Goal: Task Accomplishment & Management: Manage account settings

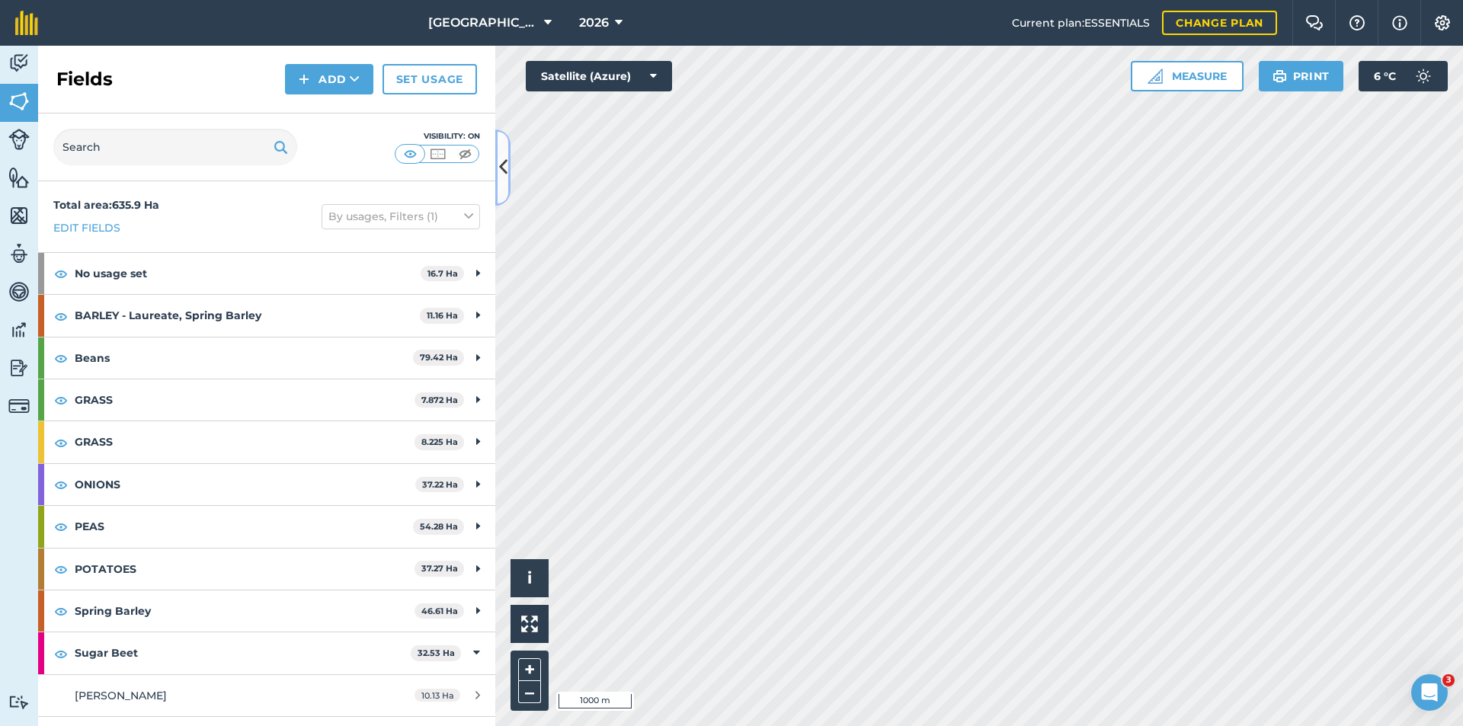
click at [504, 168] on icon at bounding box center [503, 167] width 8 height 27
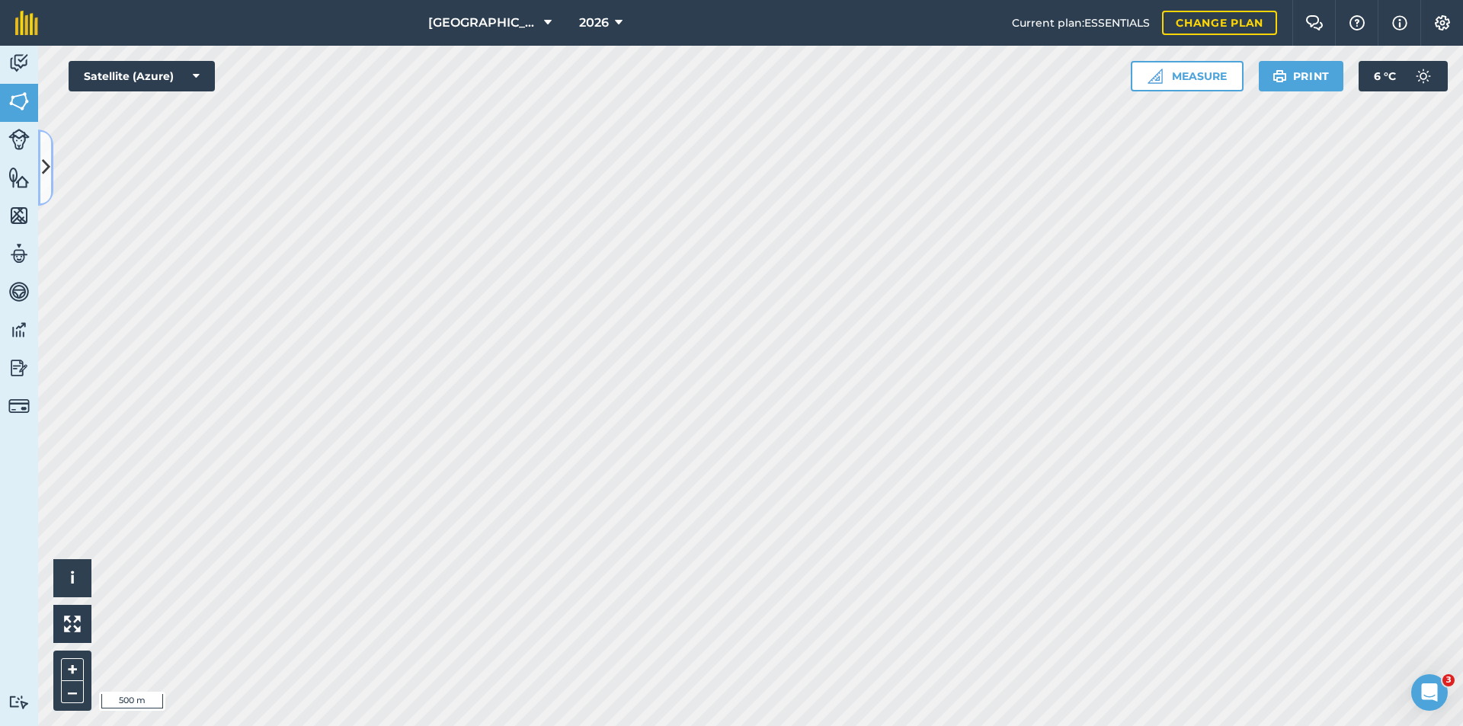
click at [47, 161] on icon at bounding box center [46, 167] width 8 height 27
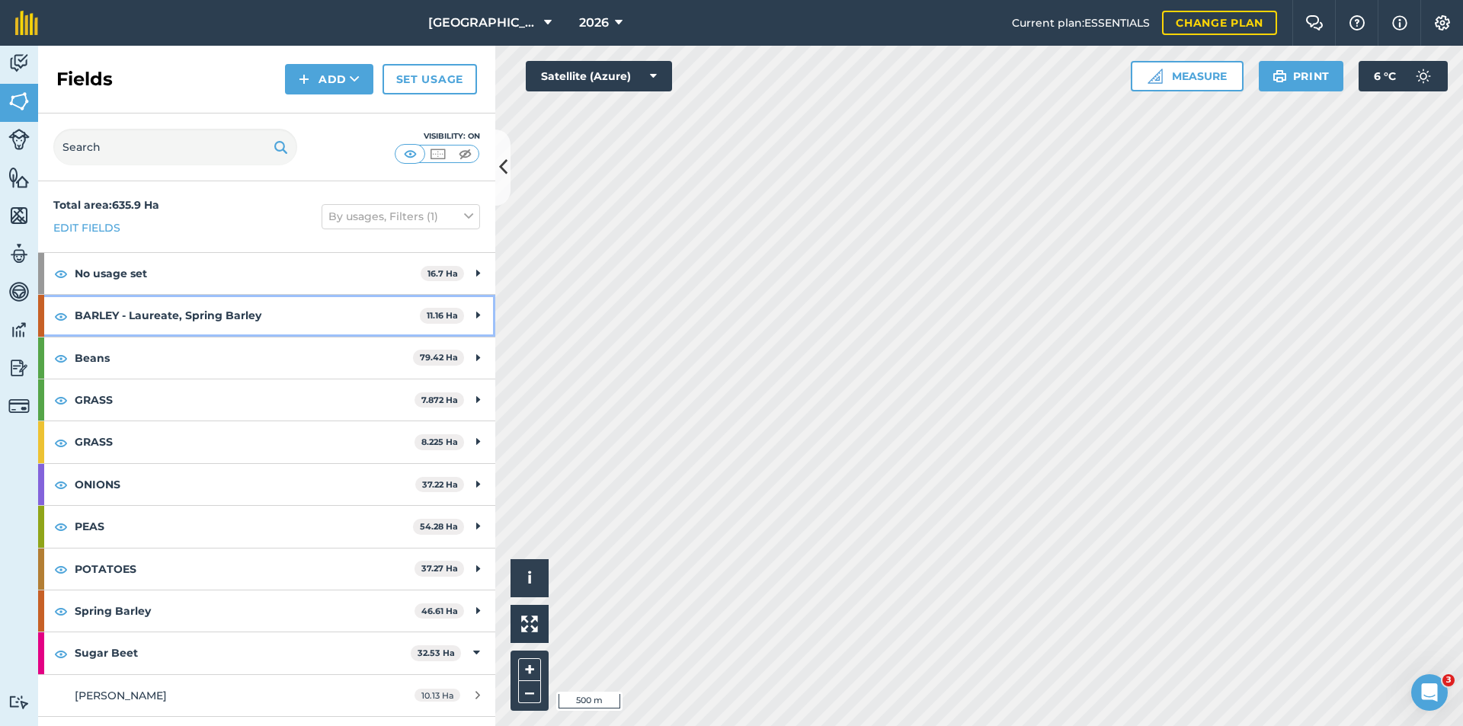
click at [475, 320] on div "BARLEY - Laureate, Spring Barley 11.16 Ha" at bounding box center [266, 315] width 457 height 41
click at [472, 312] on div "BARLEY - Laureate, Spring Barley 11.16 Ha" at bounding box center [266, 315] width 457 height 41
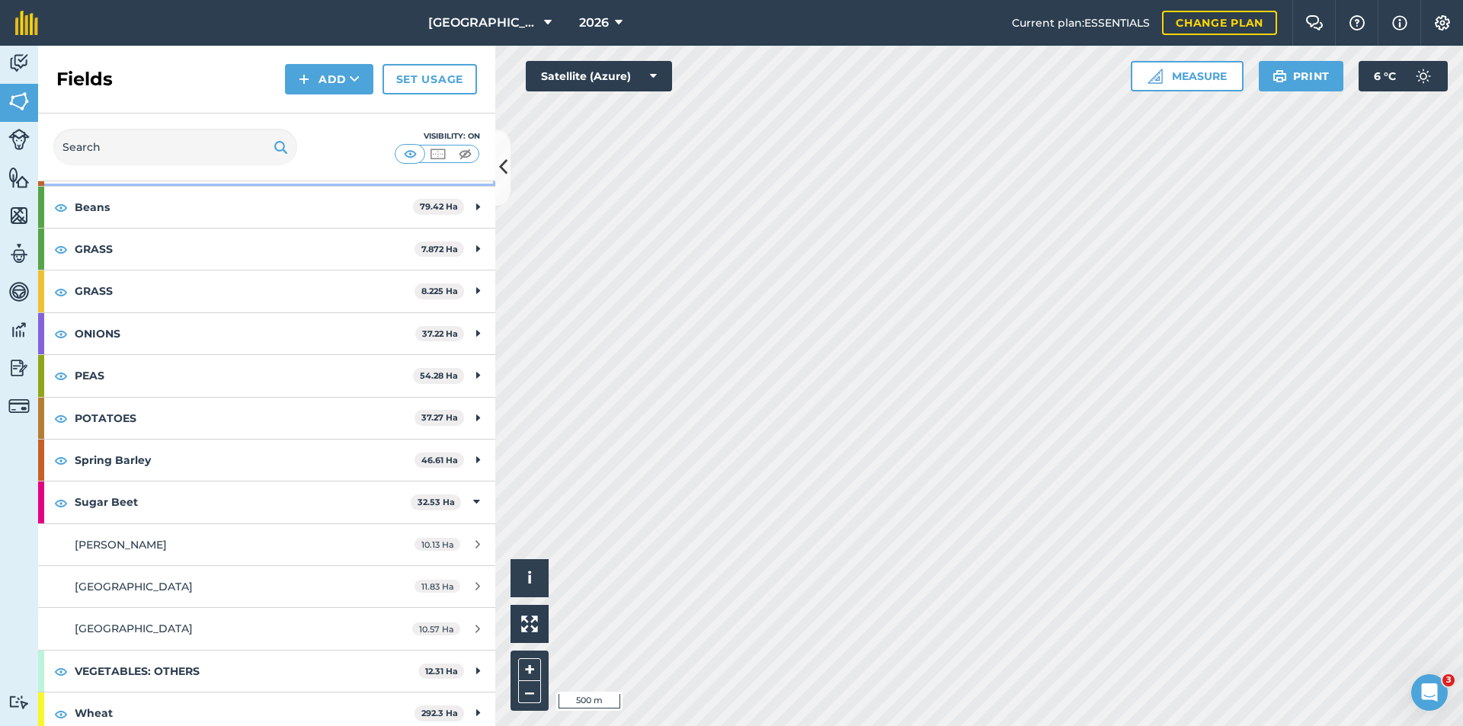
scroll to position [152, 0]
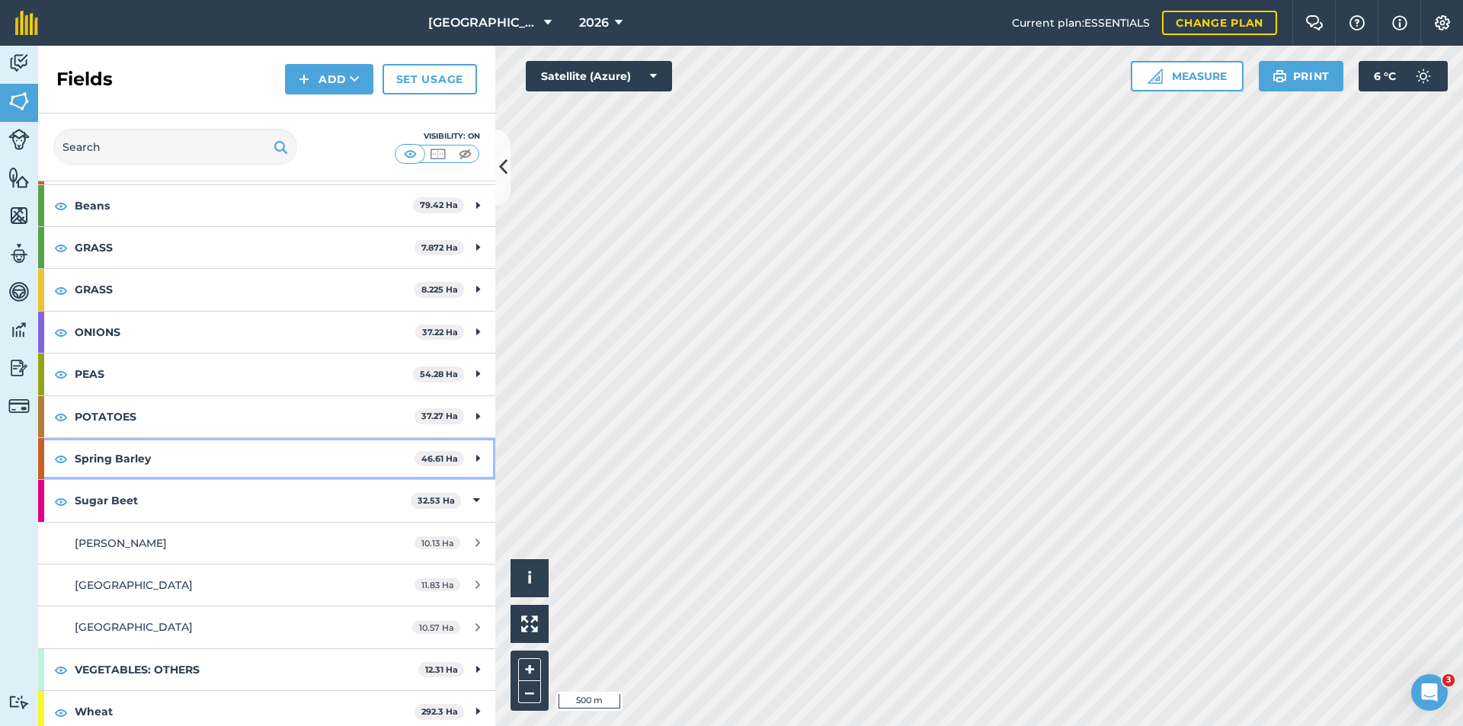
click at [389, 460] on strong "Spring Barley" at bounding box center [245, 458] width 340 height 41
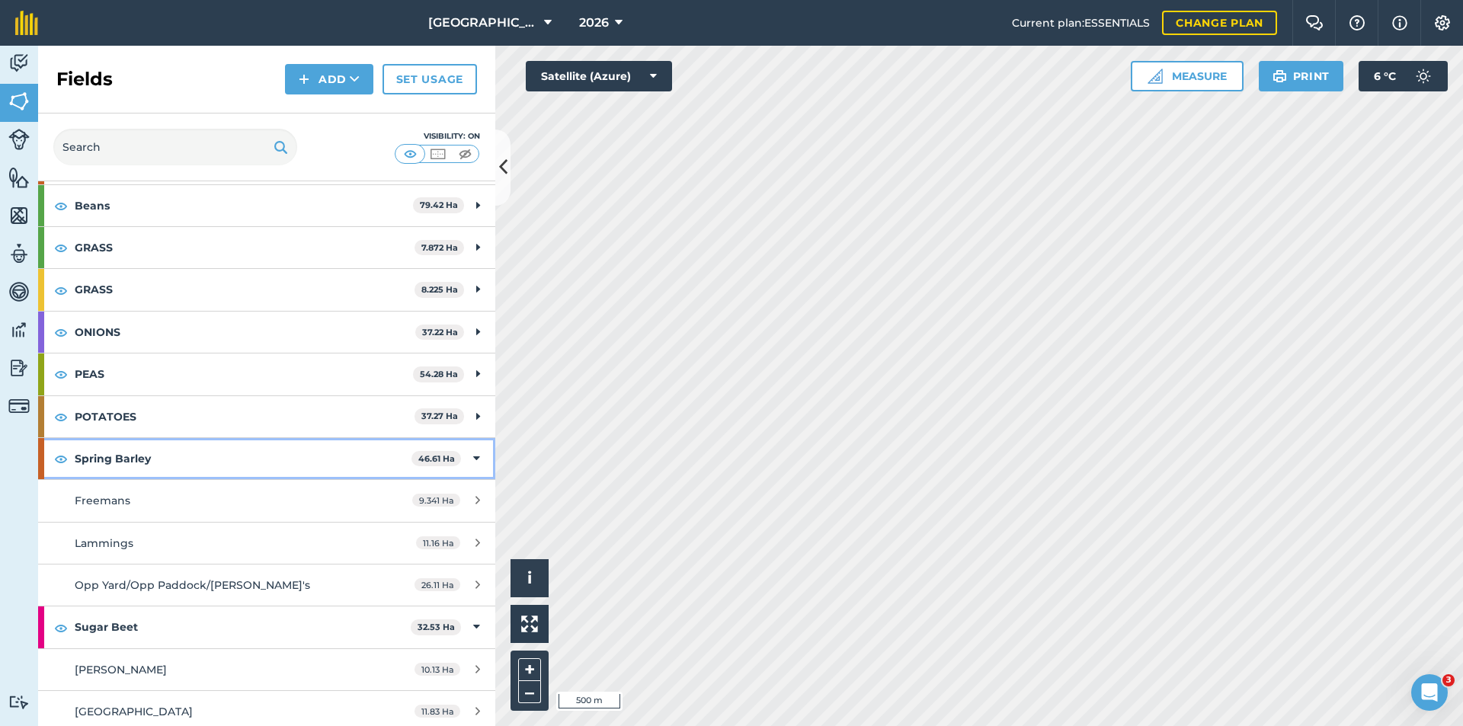
click at [473, 463] on icon at bounding box center [476, 458] width 7 height 17
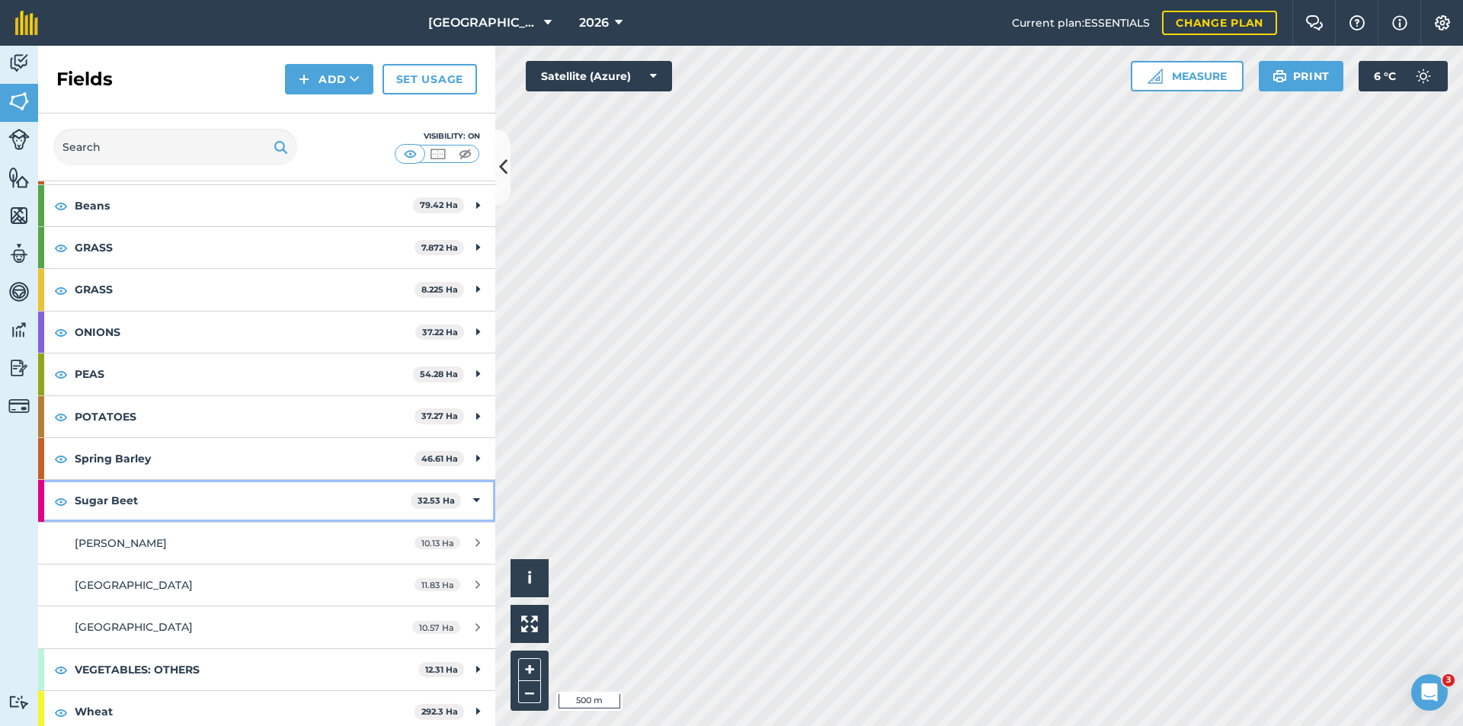
click at [461, 505] on div "Sugar Beet 32.53 Ha" at bounding box center [266, 500] width 457 height 41
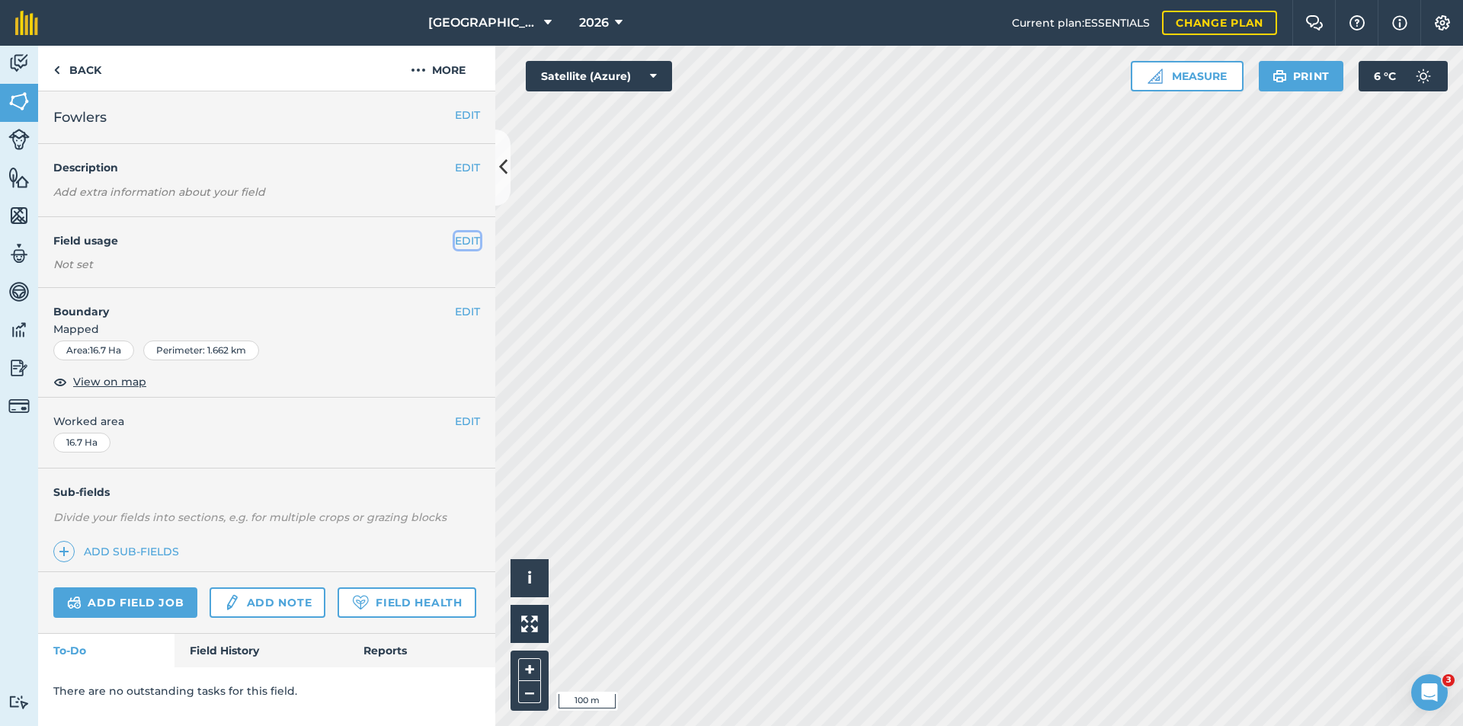
click at [472, 243] on button "EDIT" at bounding box center [467, 240] width 25 height 17
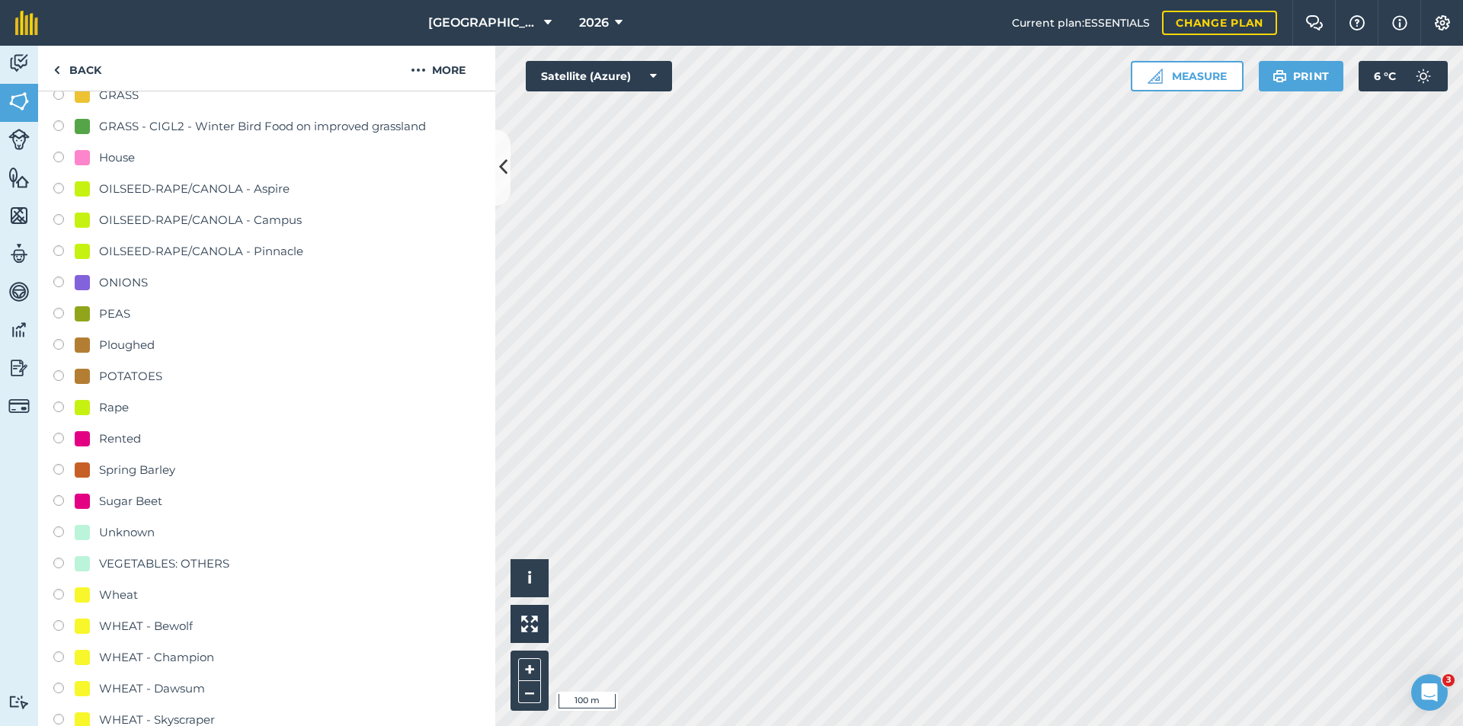
scroll to position [533, 0]
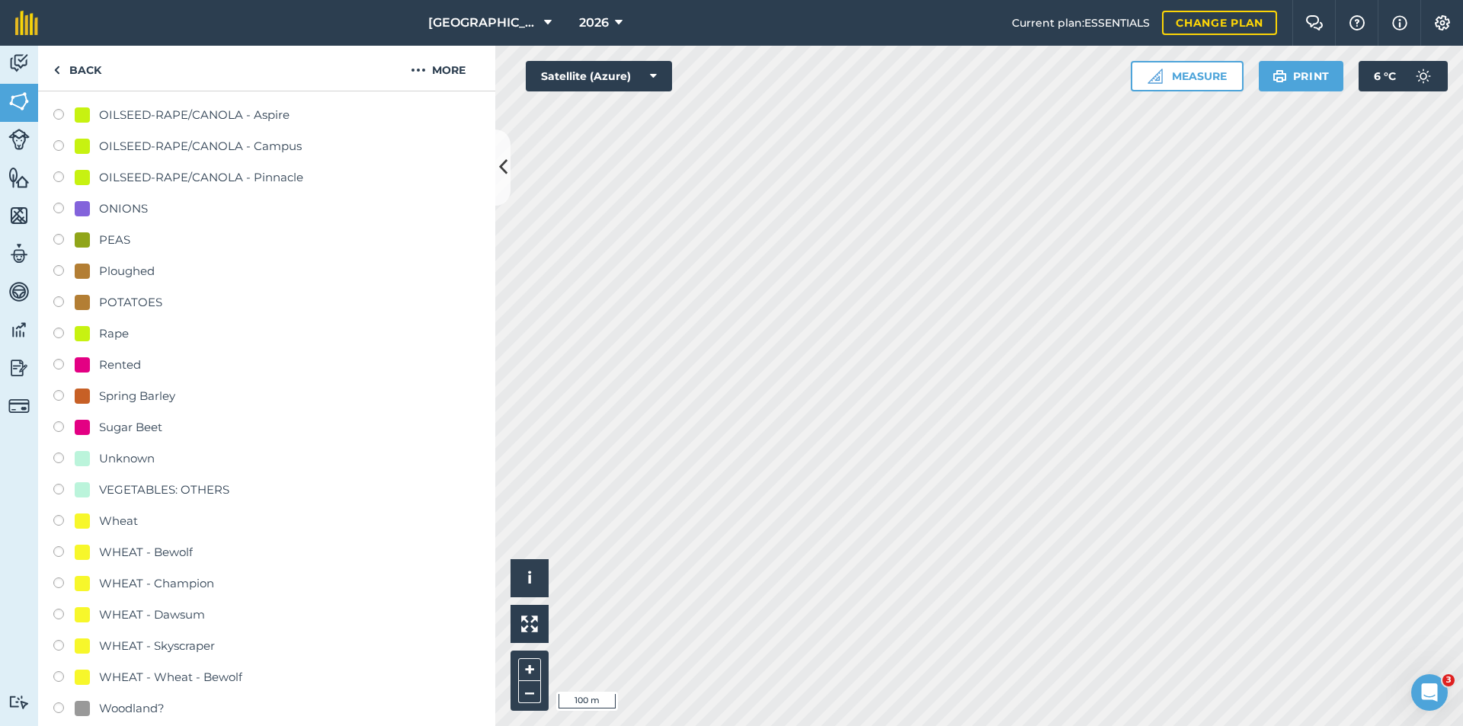
click at [112, 519] on div "Wheat" at bounding box center [118, 521] width 39 height 18
radio input "true"
radio input "false"
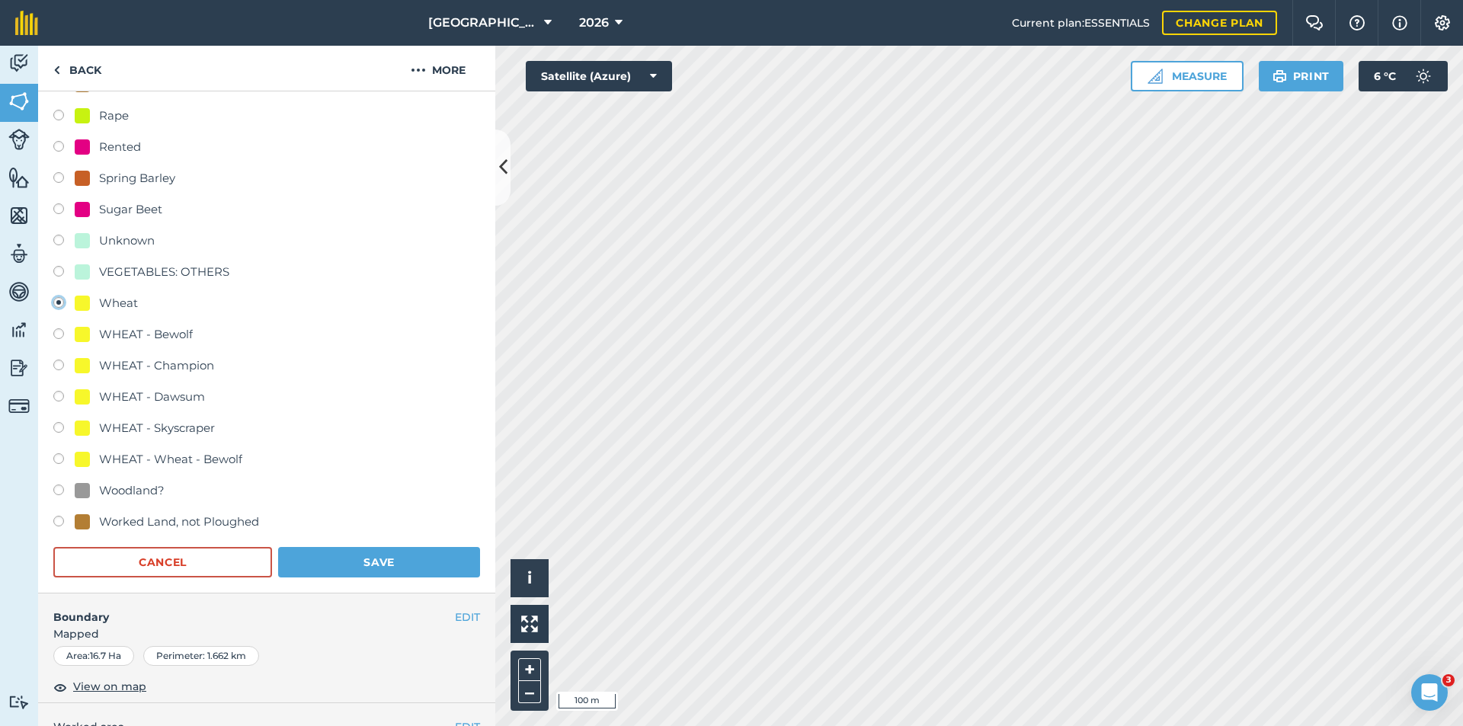
scroll to position [991, 0]
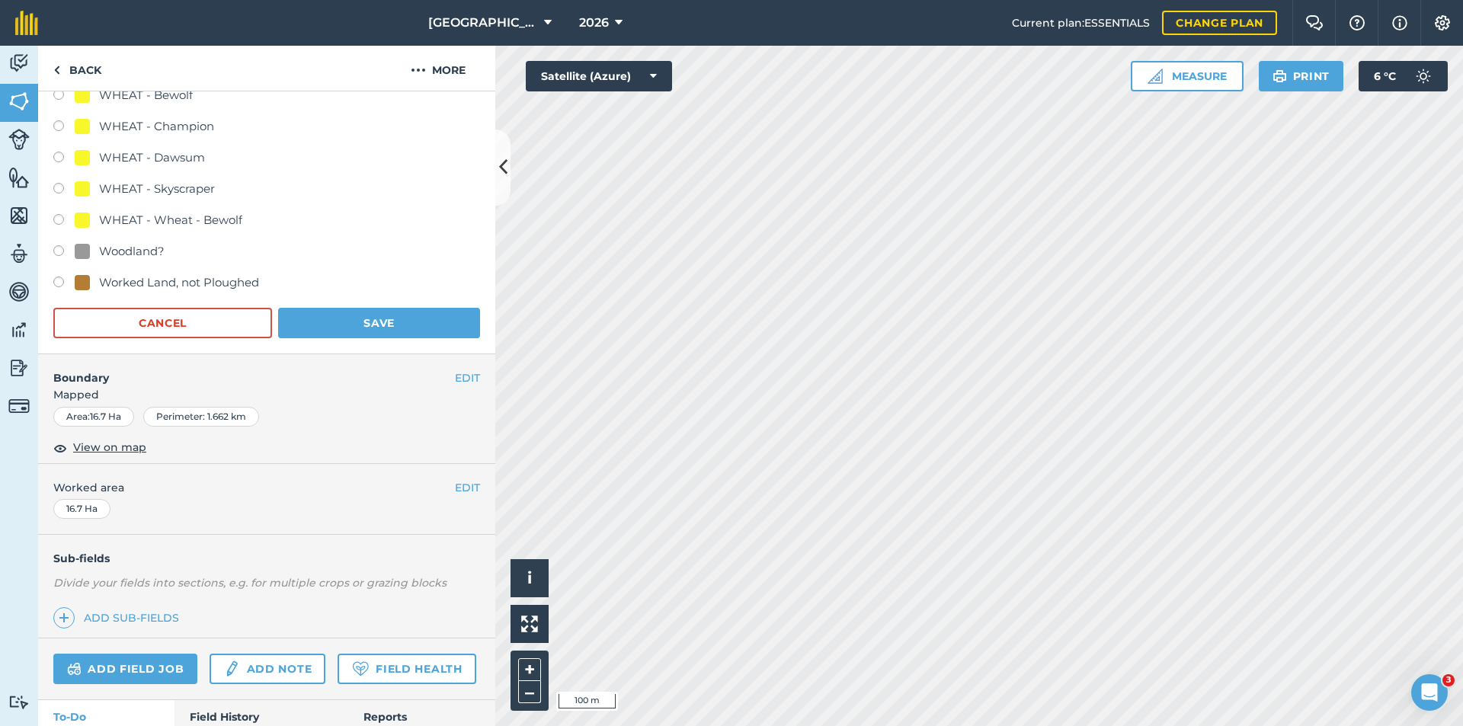
click at [191, 127] on div "WHEAT - Champion" at bounding box center [156, 126] width 115 height 18
radio input "true"
radio input "false"
click at [331, 316] on button "Save" at bounding box center [379, 323] width 202 height 30
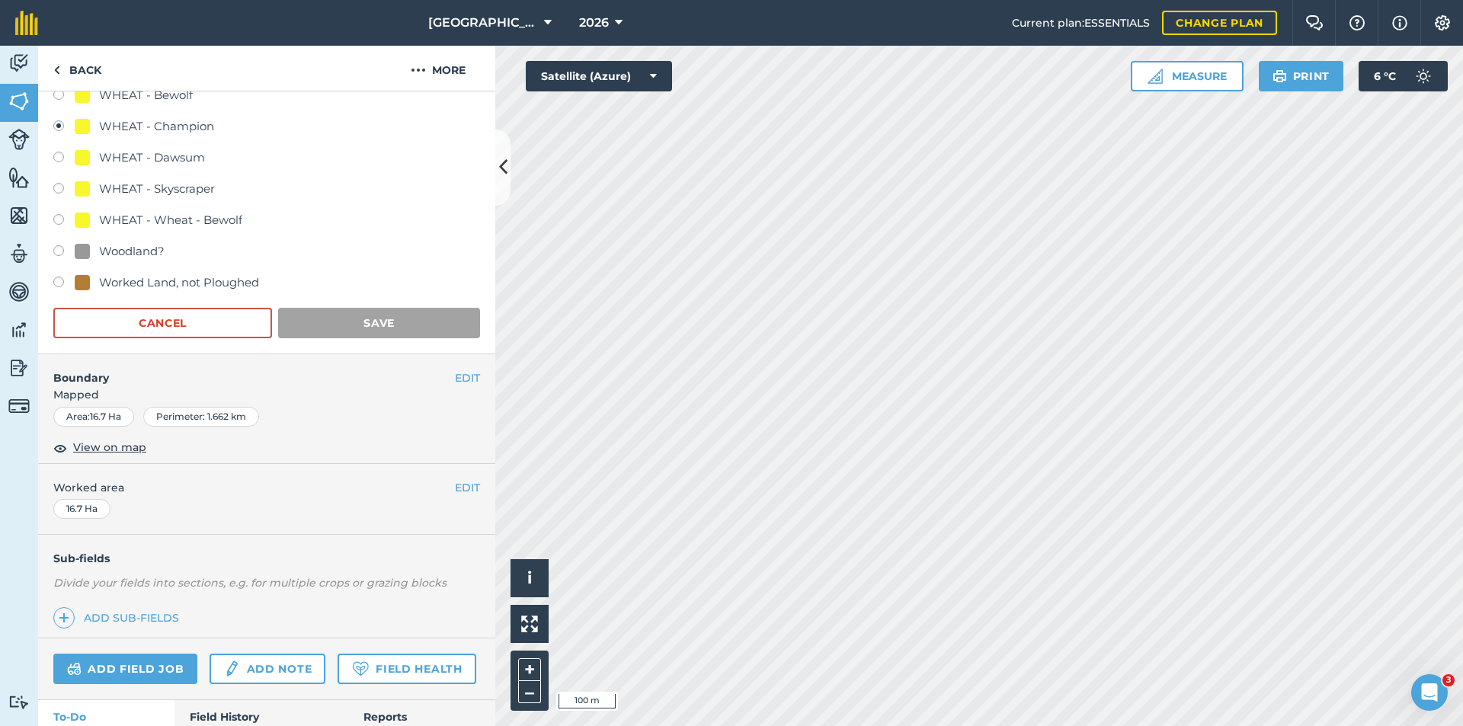
scroll to position [0, 0]
